Goal: Task Accomplishment & Management: Complete application form

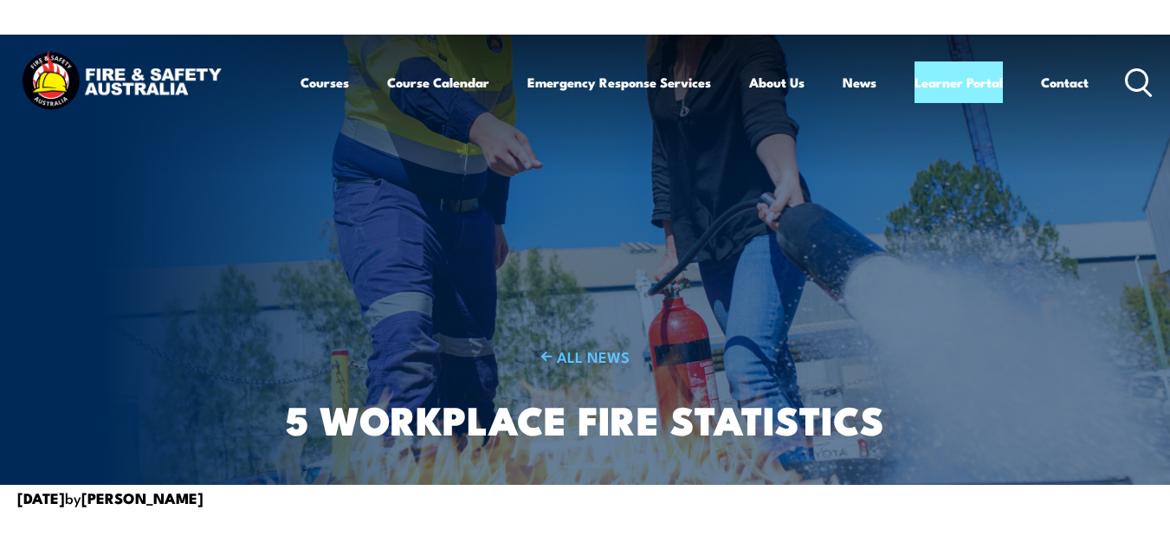
click at [521, 225] on div "ALL NEWS 5 Workplace Fire Statistics" at bounding box center [585, 260] width 682 height 450
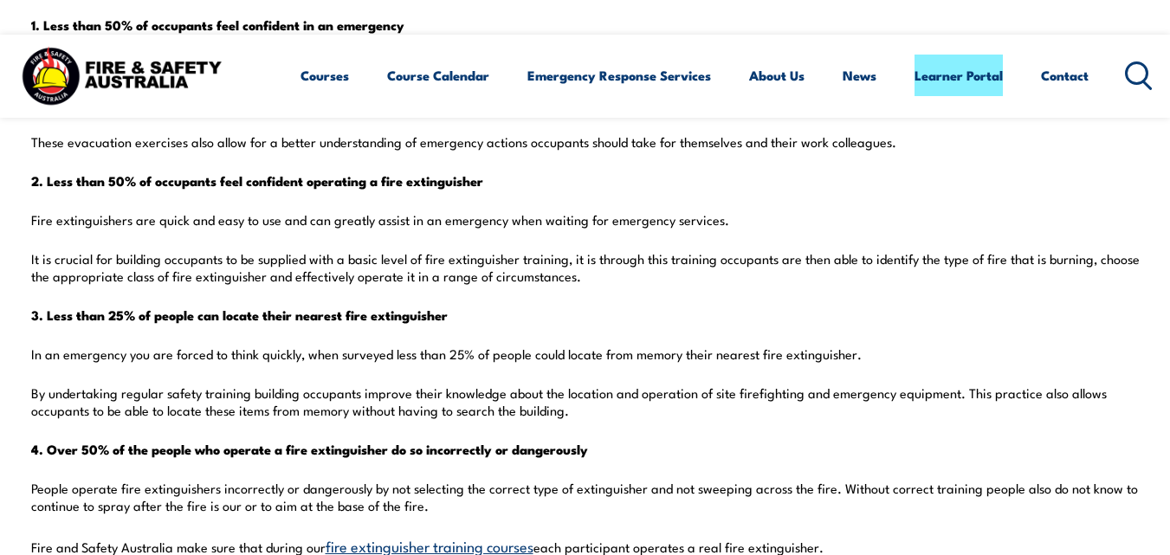
scroll to position [709, 0]
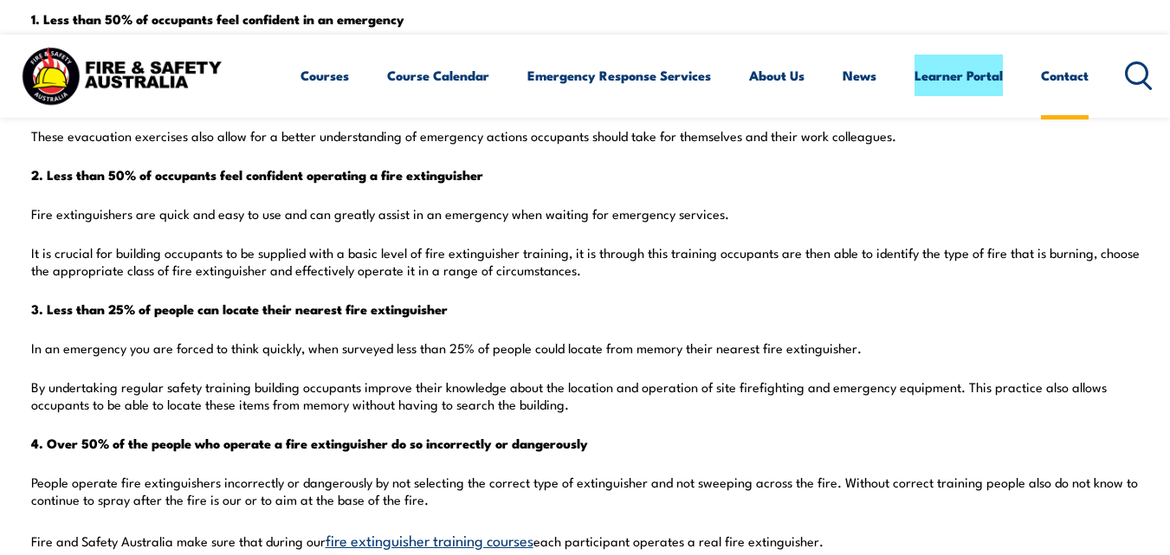
click at [1078, 89] on link "Contact" at bounding box center [1065, 76] width 48 height 42
drag, startPoint x: 1078, startPoint y: 89, endPoint x: 557, endPoint y: 151, distance: 525.1
click at [1078, 89] on link "Contact" at bounding box center [1065, 76] width 48 height 42
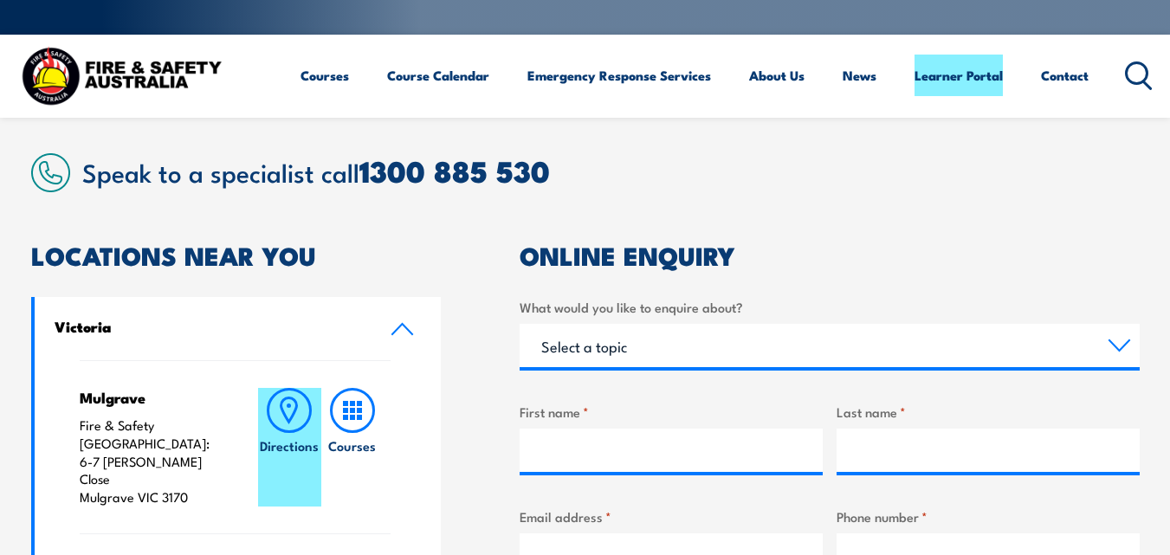
scroll to position [419, 0]
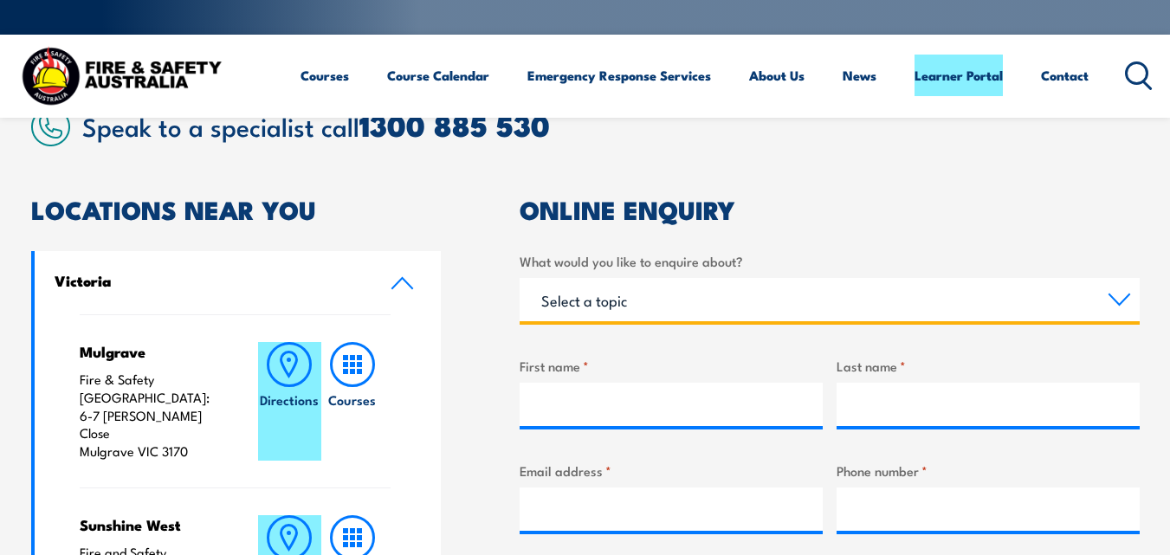
click at [693, 294] on select "Select a topic Training Emergency Response Services General Enquiry" at bounding box center [830, 299] width 620 height 43
select select "Emergency Response Services"
click at [520, 278] on select "Select a topic Training Emergency Response Services General Enquiry" at bounding box center [830, 299] width 620 height 43
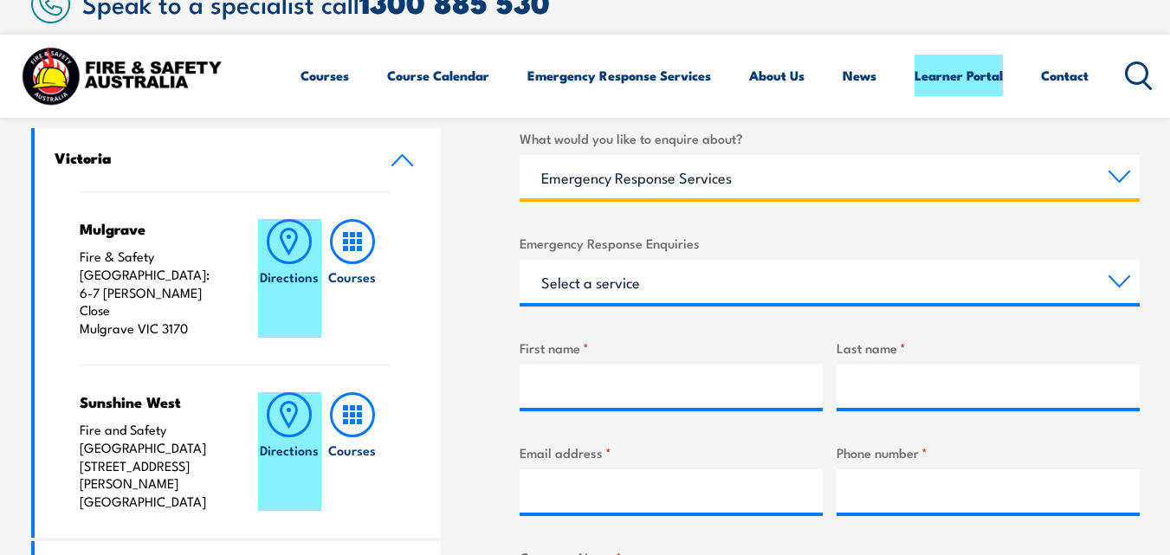
scroll to position [547, 0]
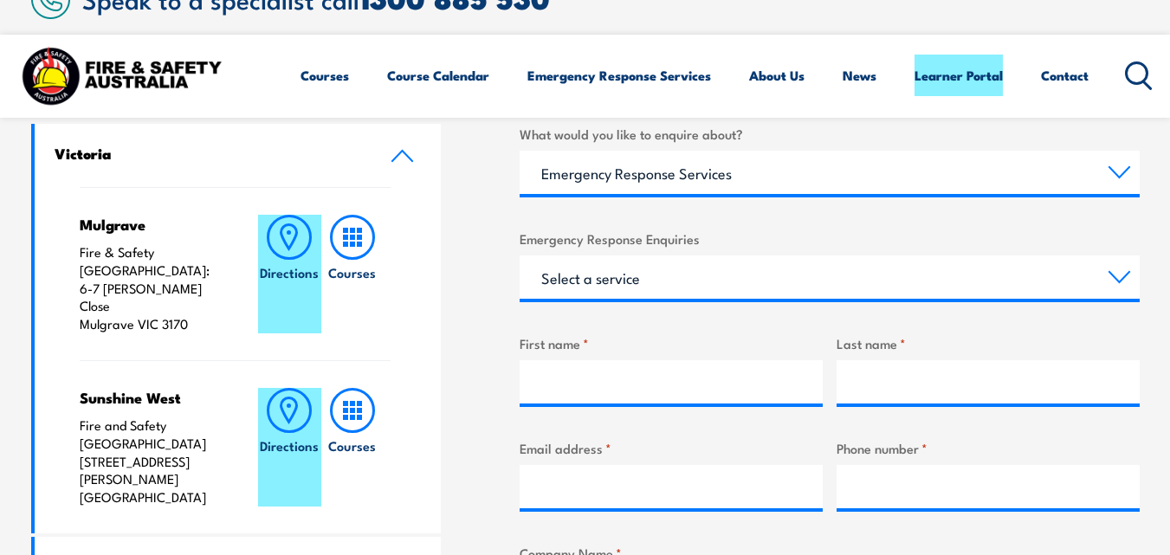
click at [607, 359] on div "First name *" at bounding box center [671, 369] width 303 height 70
click at [664, 391] on input "First name *" at bounding box center [671, 381] width 303 height 43
type input "Jynee"
type input "jhon"
type input "[EMAIL_ADDRESS][DOMAIN_NAME]"
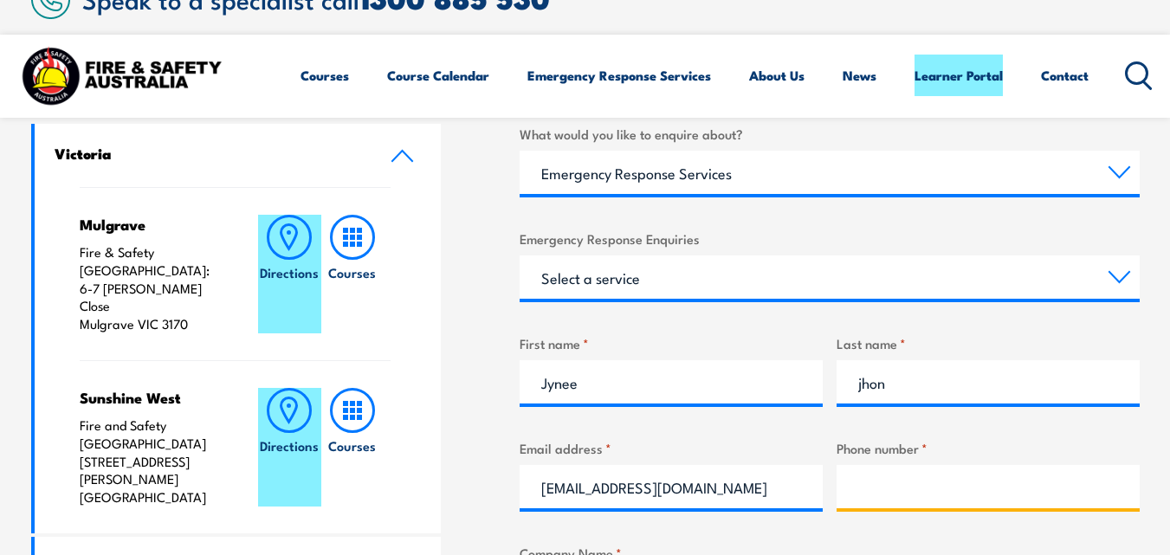
type input "03704908278"
type input "SEO"
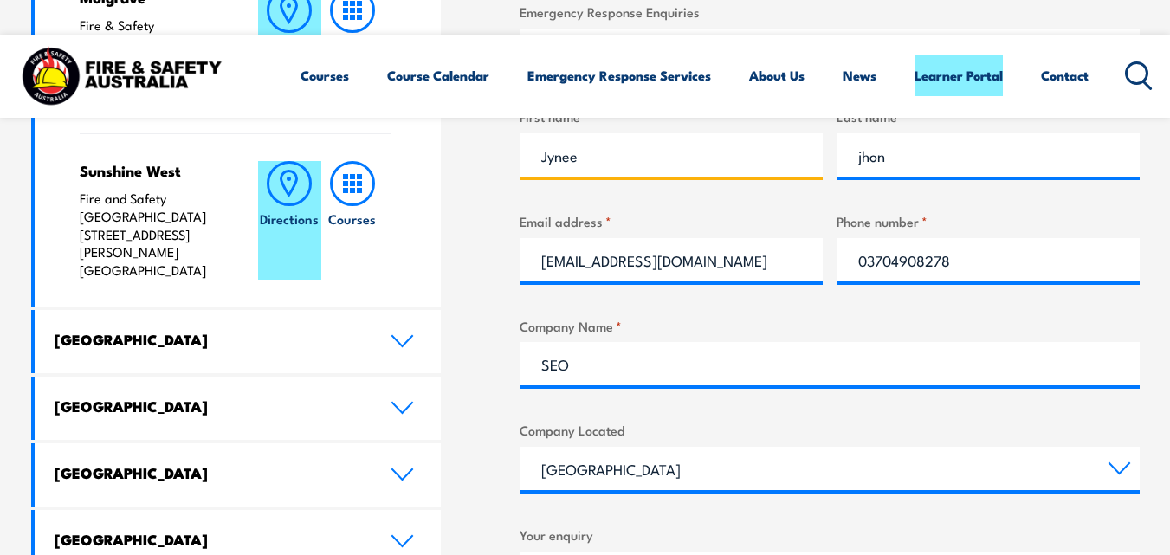
scroll to position [916, 0]
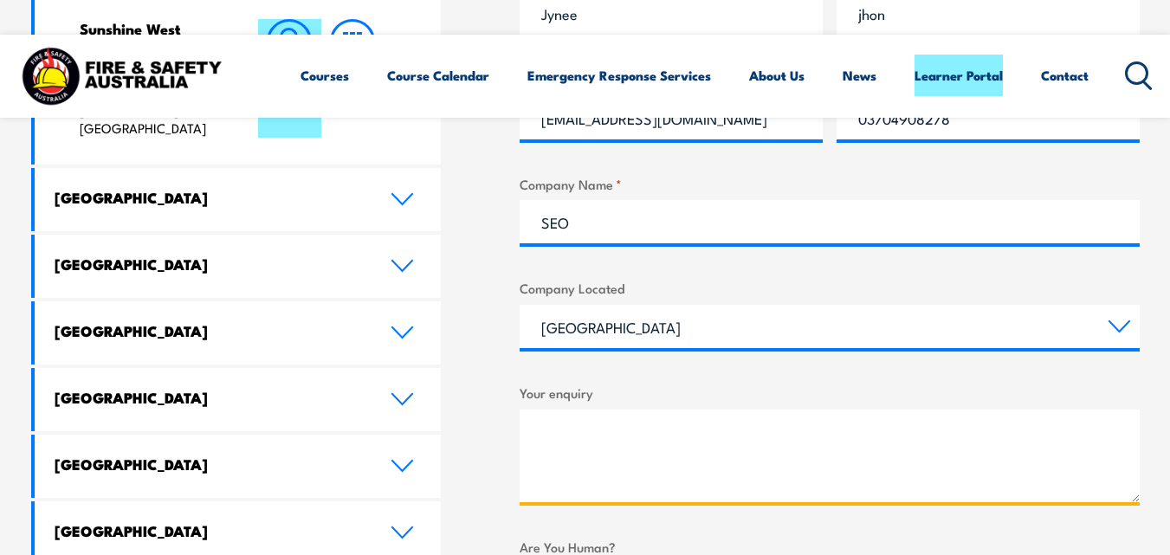
click at [703, 482] on textarea "Your enquiry" at bounding box center [830, 456] width 620 height 93
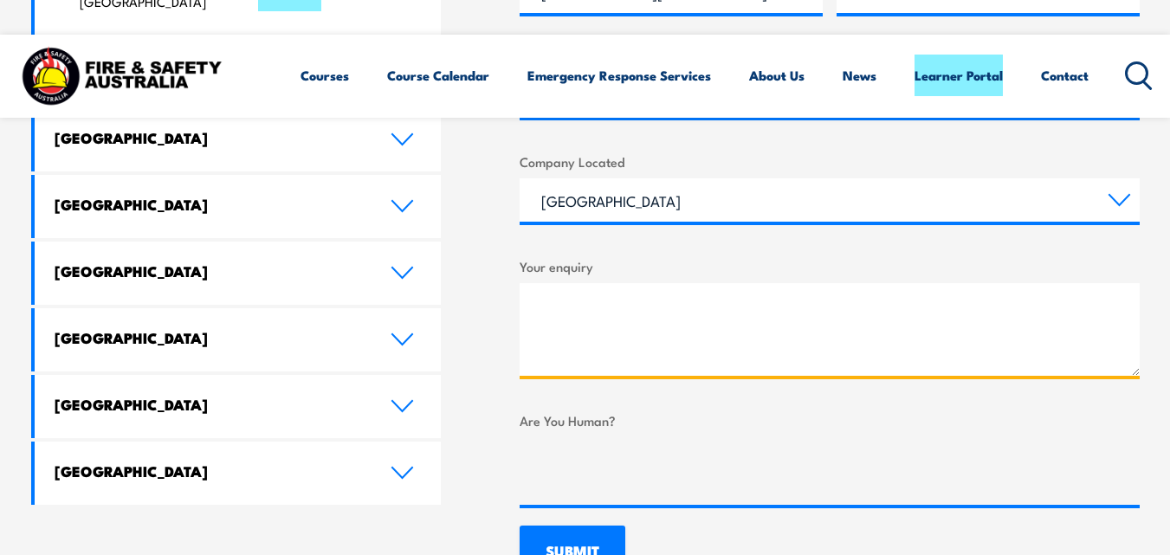
scroll to position [1095, 0]
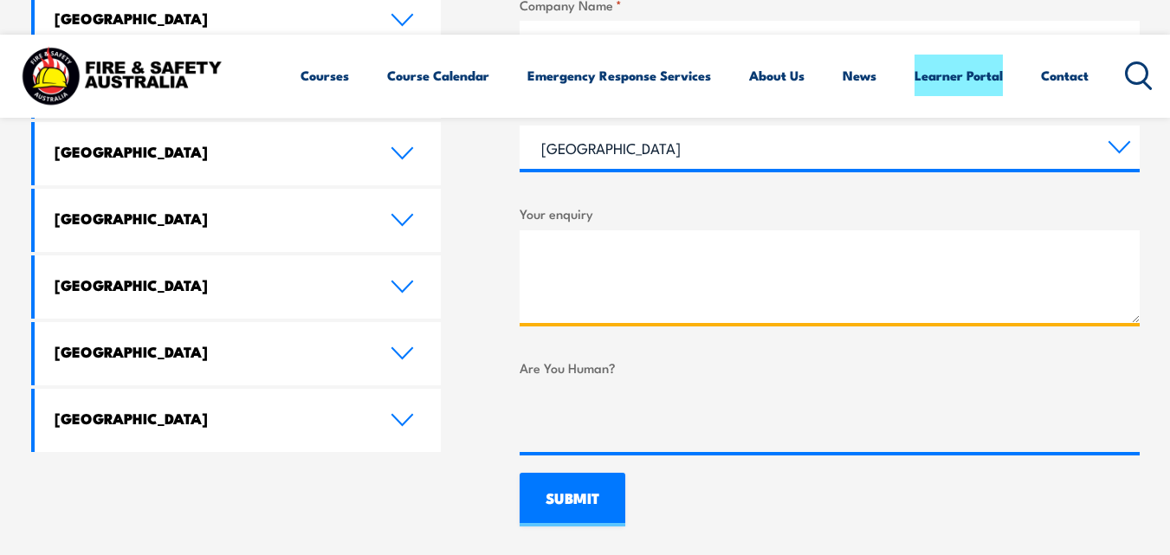
click at [663, 266] on textarea "Your enquiry" at bounding box center [830, 276] width 620 height 93
paste textarea "Hi Customers, This is [PERSON_NAME], The Content Outreach Manager at Prime News…"
type textarea "Hi Customers, This is [PERSON_NAME], The Content Outreach Manager at Prime News…"
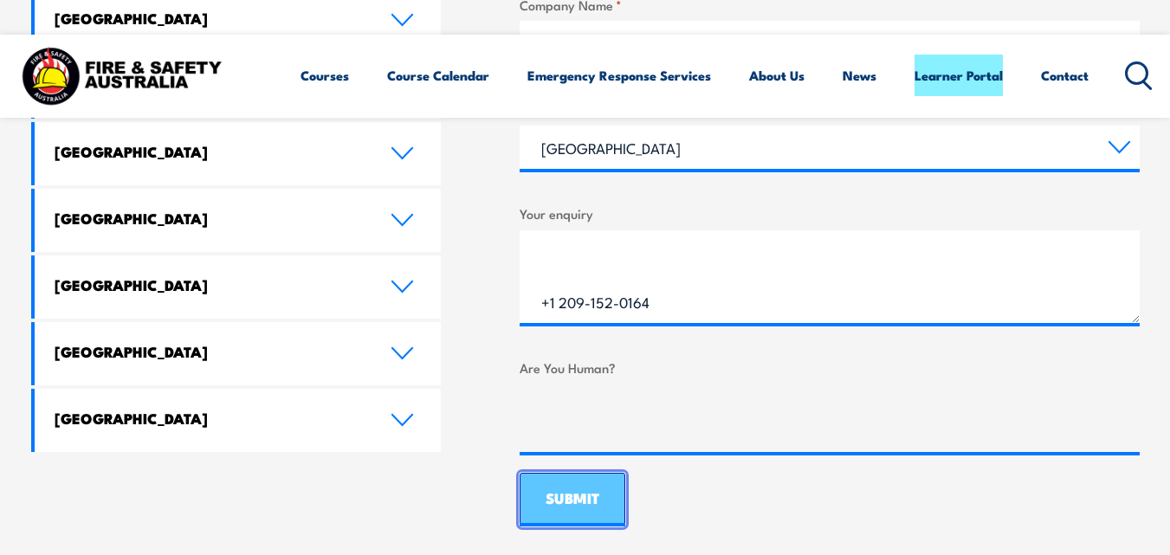
click at [599, 489] on input "SUBMIT" at bounding box center [573, 500] width 106 height 54
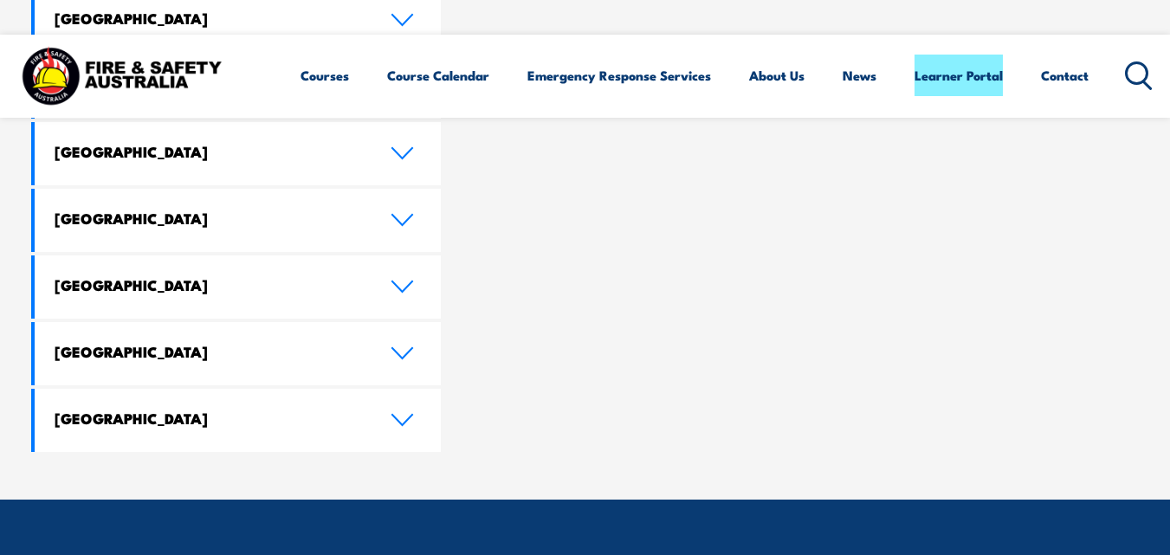
scroll to position [0, 0]
